Goal: Subscribe to service/newsletter

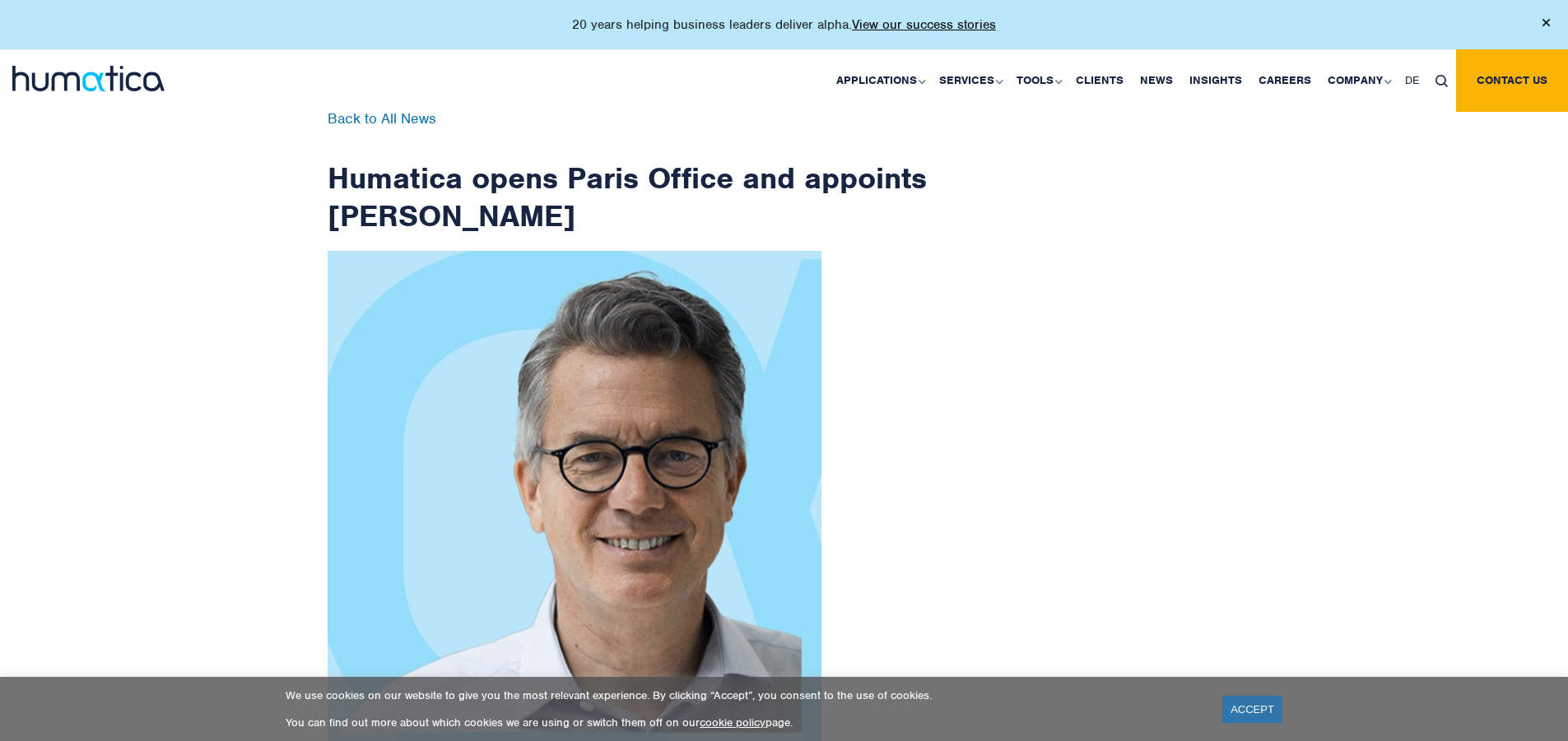
scroll to position [2625, 0]
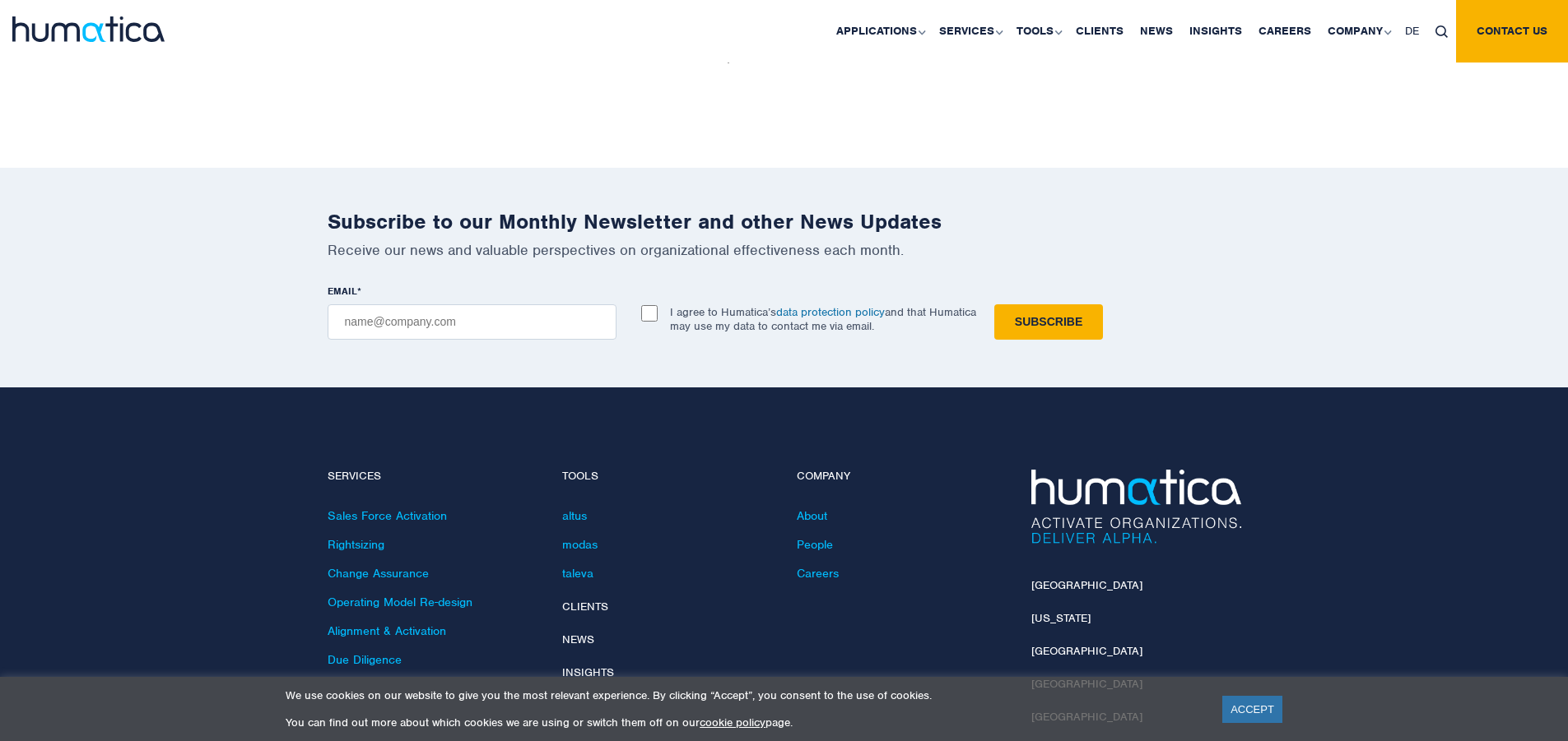
checkbox input "true"
type input "[EMAIL_ADDRESS][DOMAIN_NAME]"
click at [994, 304] on input "Subscribe" at bounding box center [1048, 322] width 109 height 35
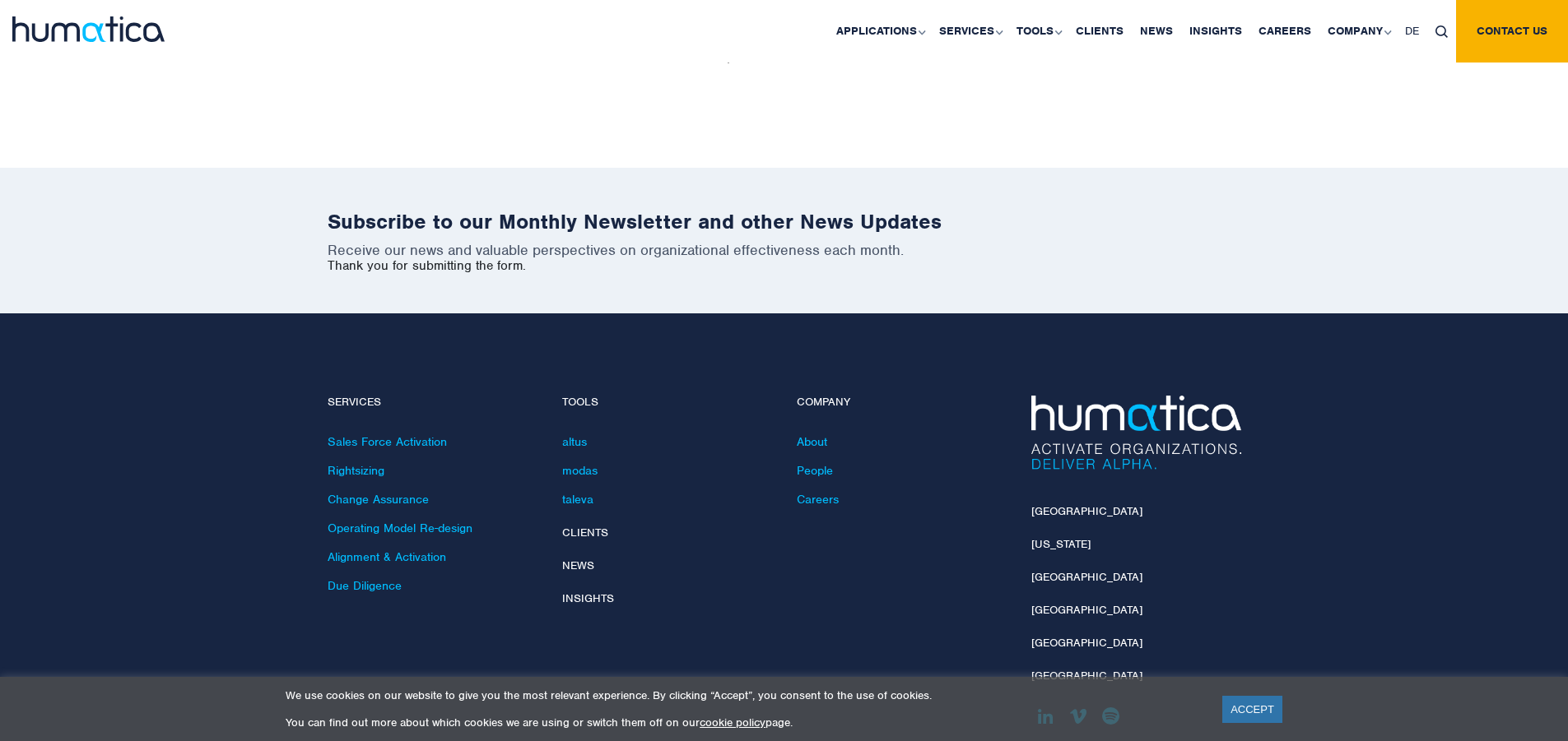
scroll to position [2550, 0]
